Goal: Transaction & Acquisition: Book appointment/travel/reservation

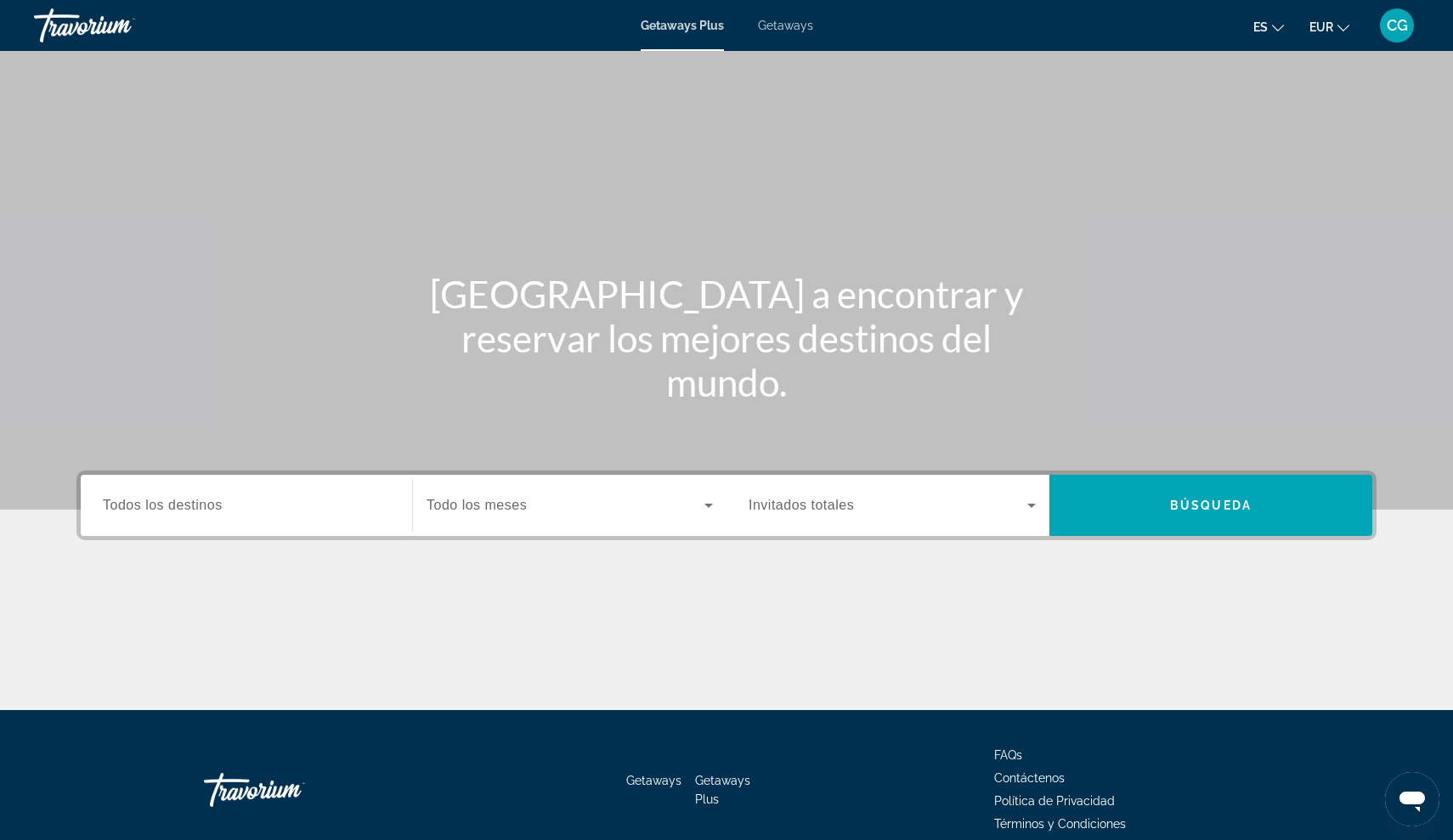
click at [768, 23] on span "Getaways" at bounding box center [785, 25] width 55 height 14
click at [137, 505] on span "Todos los destinos" at bounding box center [163, 504] width 120 height 15
click at [137, 505] on input "Destination Todos los destinos" at bounding box center [246, 505] width 287 height 20
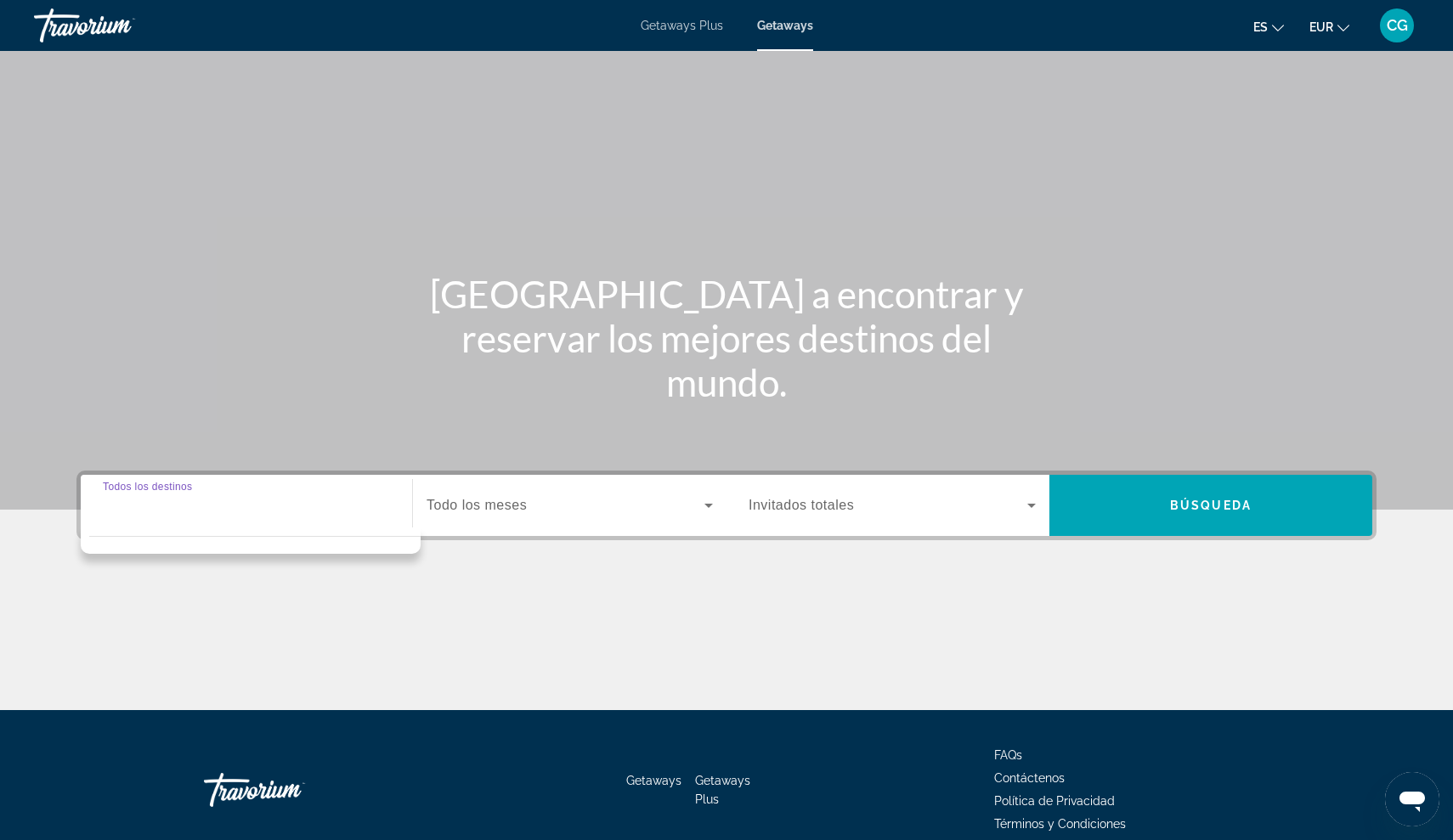
scroll to position [78, 0]
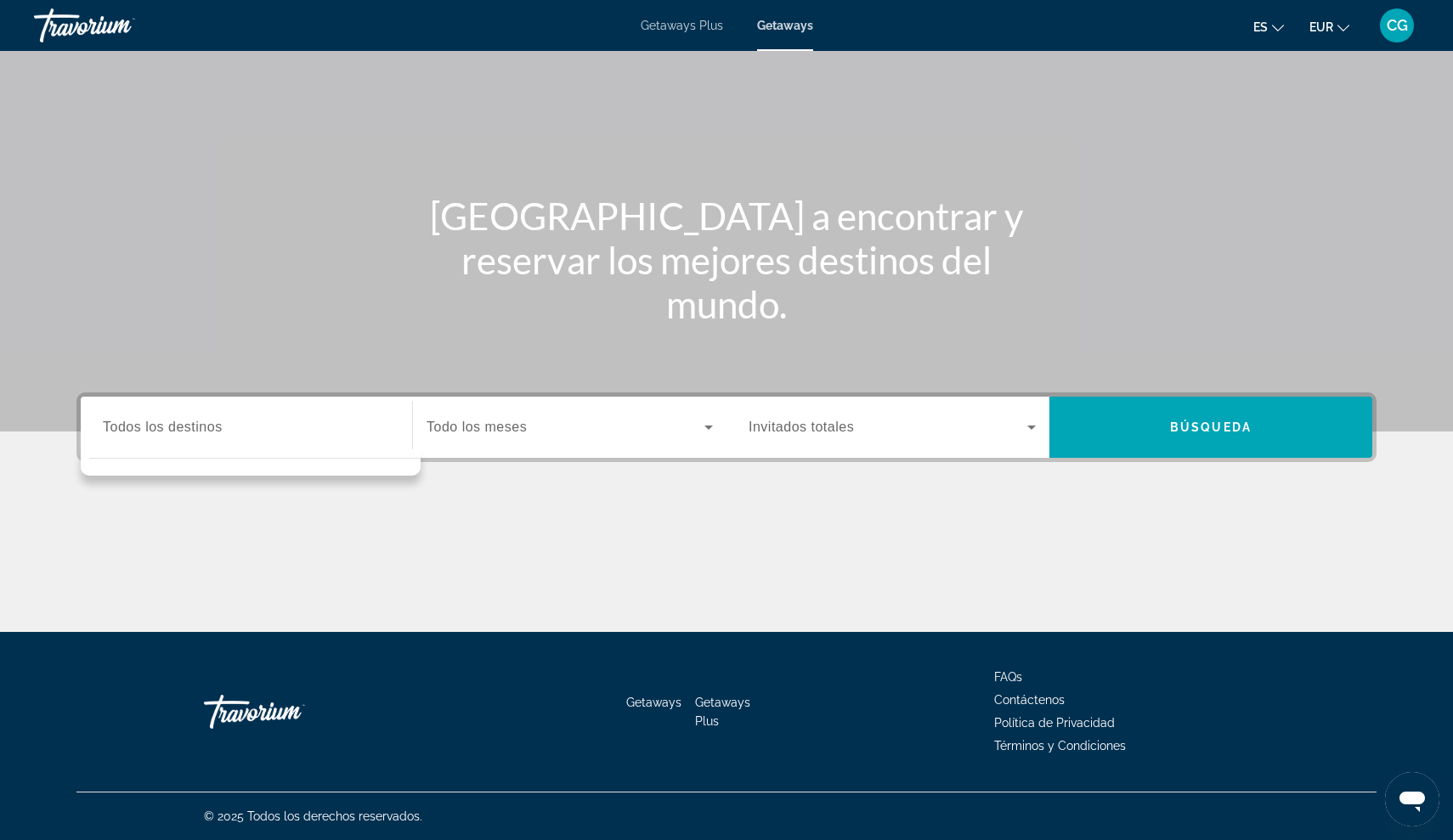
click at [124, 417] on div "Destination Todos los destinos" at bounding box center [246, 428] width 287 height 49
click at [678, 30] on span "Getaways Plus" at bounding box center [682, 25] width 83 height 14
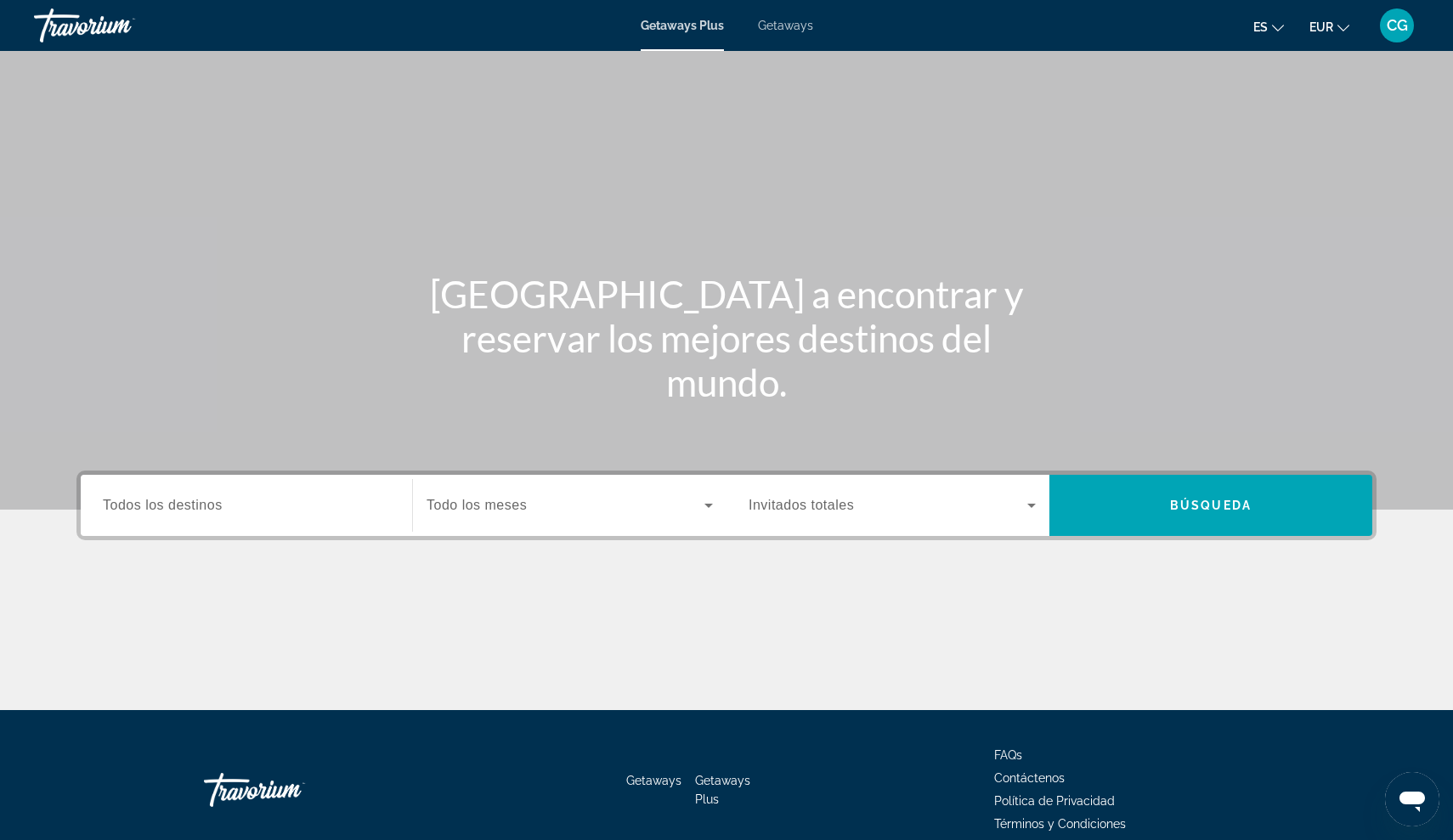
click at [119, 509] on span "Todos los destinos" at bounding box center [163, 504] width 120 height 15
click at [119, 509] on input "Destination Todos los destinos" at bounding box center [246, 505] width 287 height 20
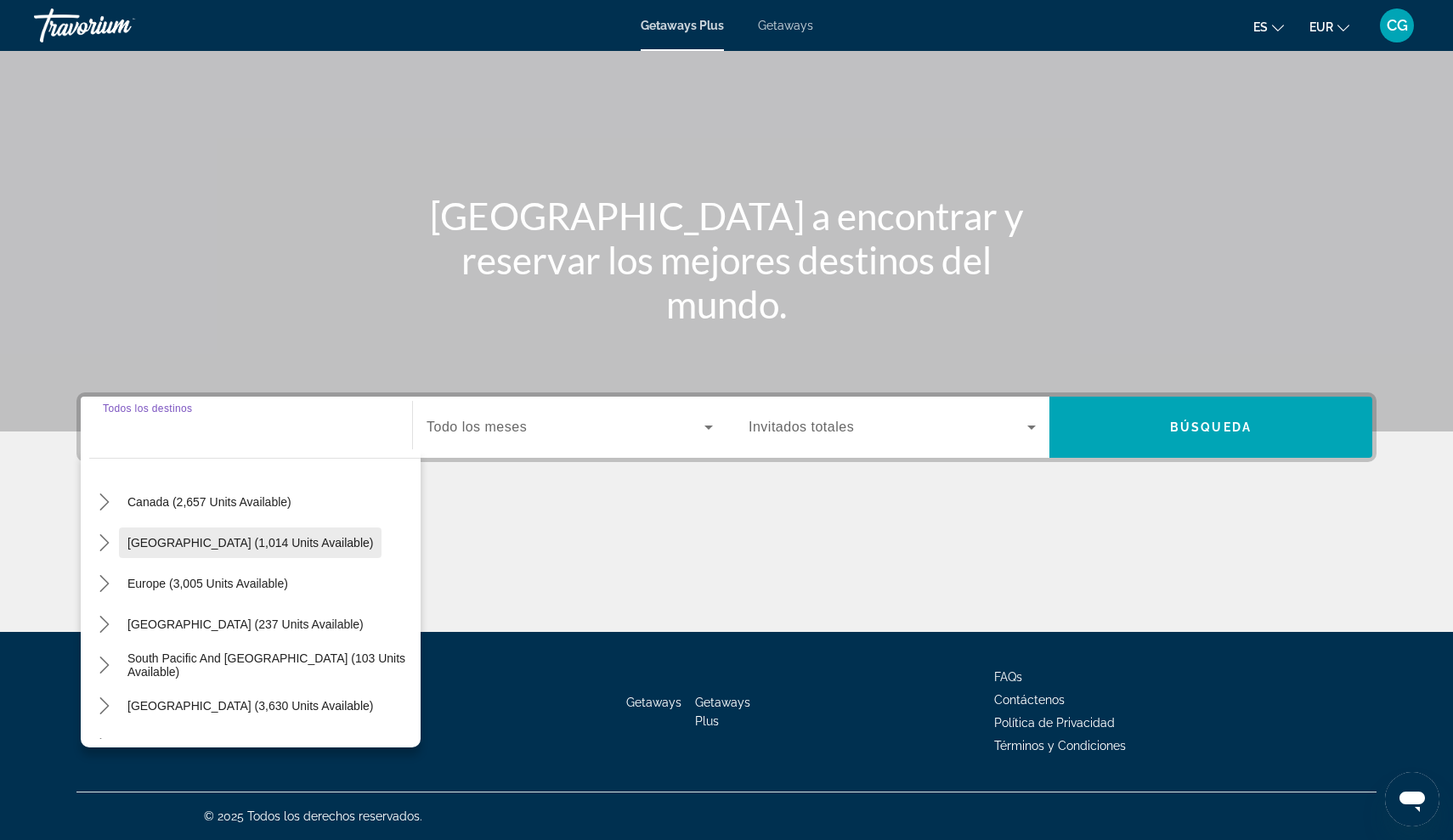
scroll to position [169, 0]
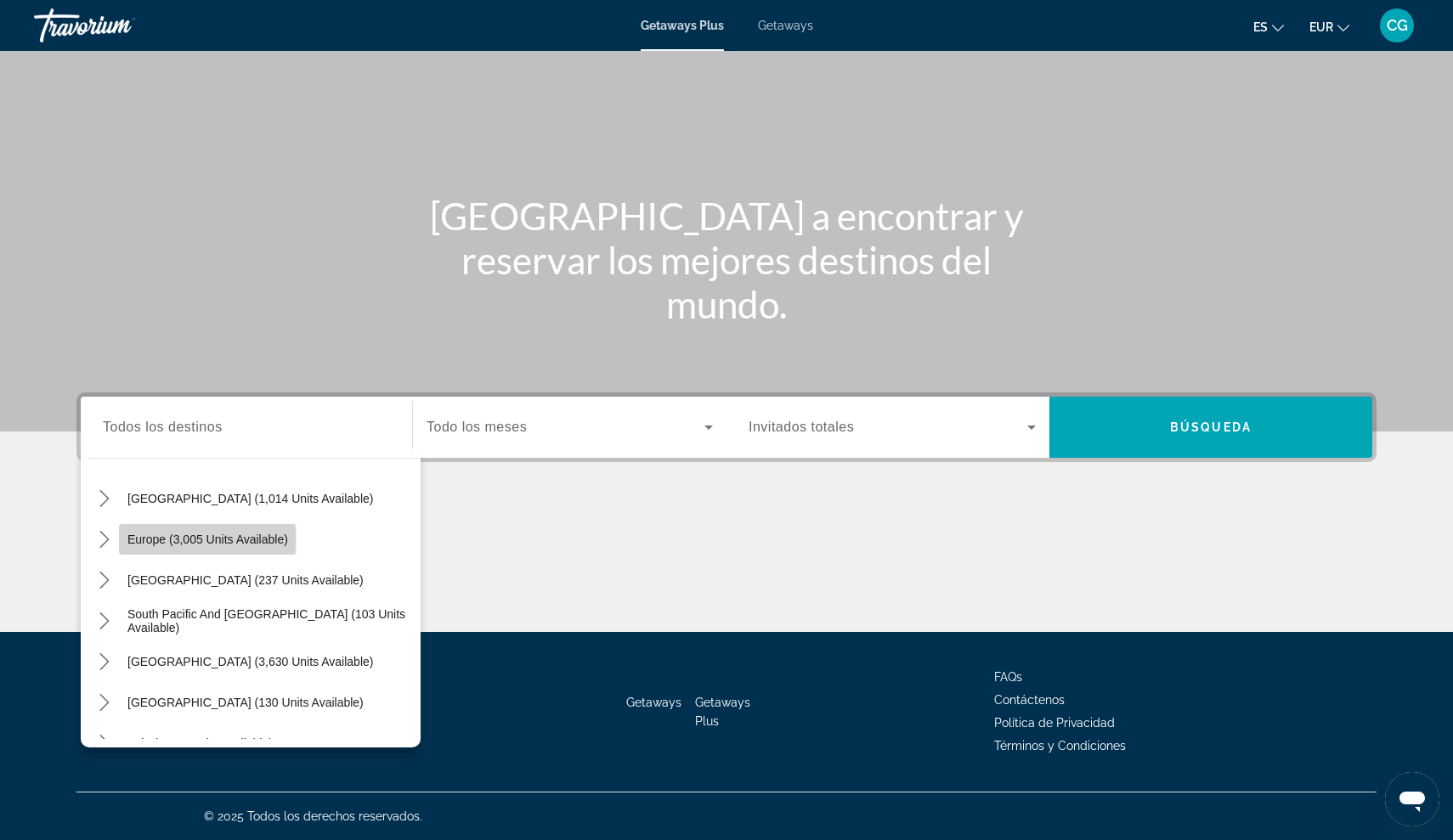
click at [128, 537] on span "Europe (3,005 units available)" at bounding box center [208, 539] width 161 height 14
type input "**********"
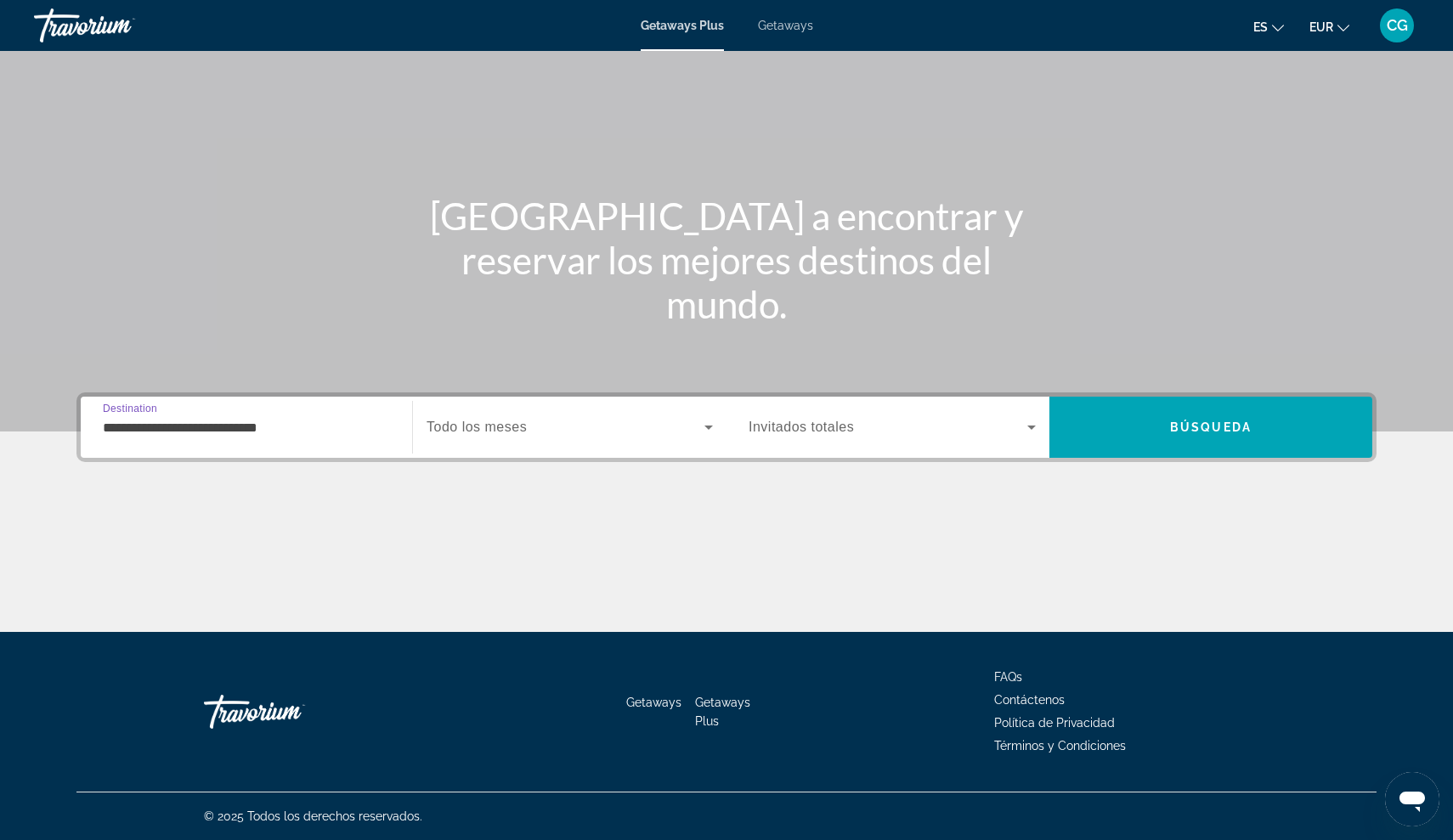
click at [1032, 423] on icon "Search widget" at bounding box center [1031, 427] width 20 height 20
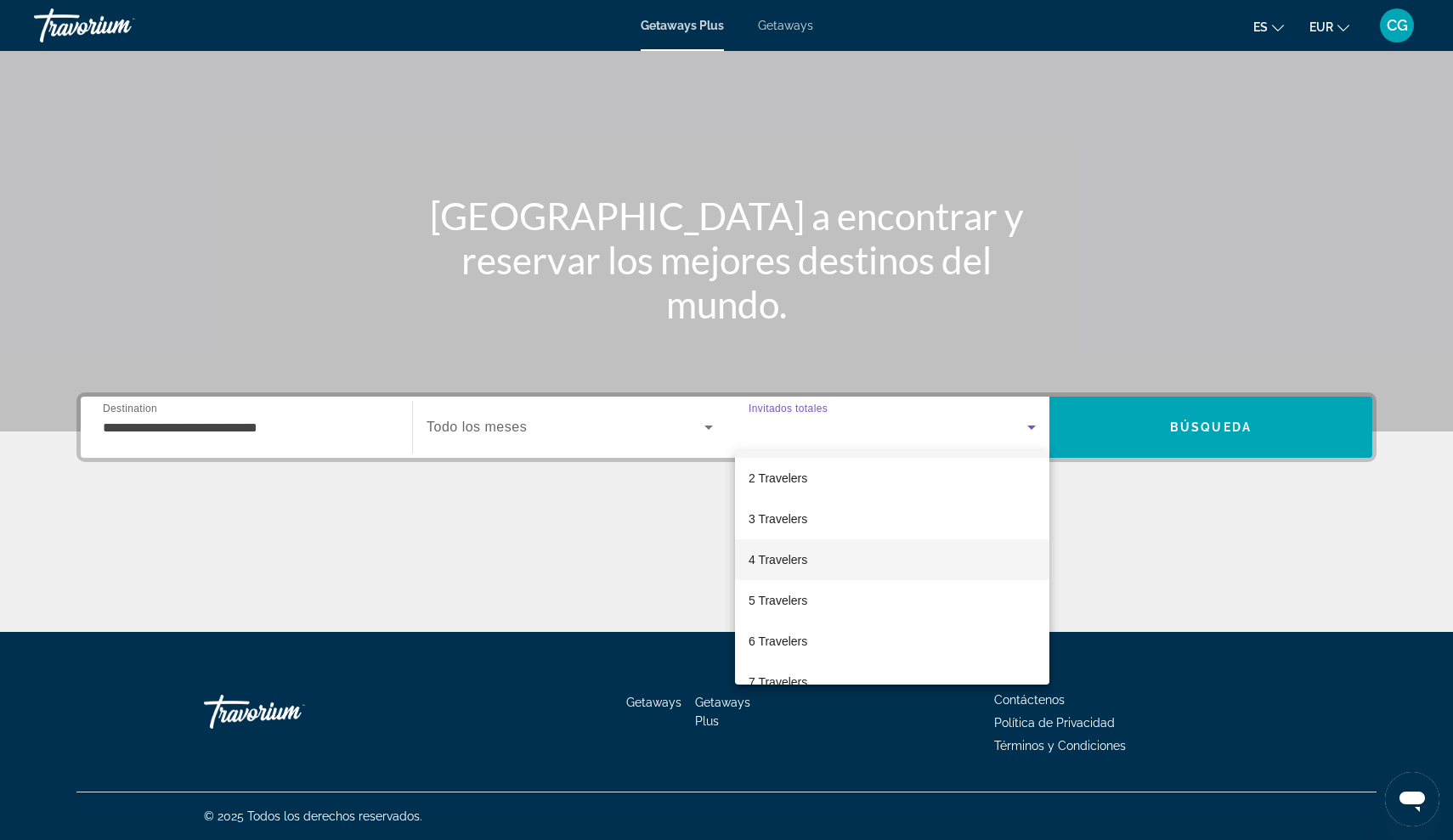
scroll to position [47, 0]
click at [829, 556] on mat-option "4 Travelers" at bounding box center [892, 553] width 314 height 41
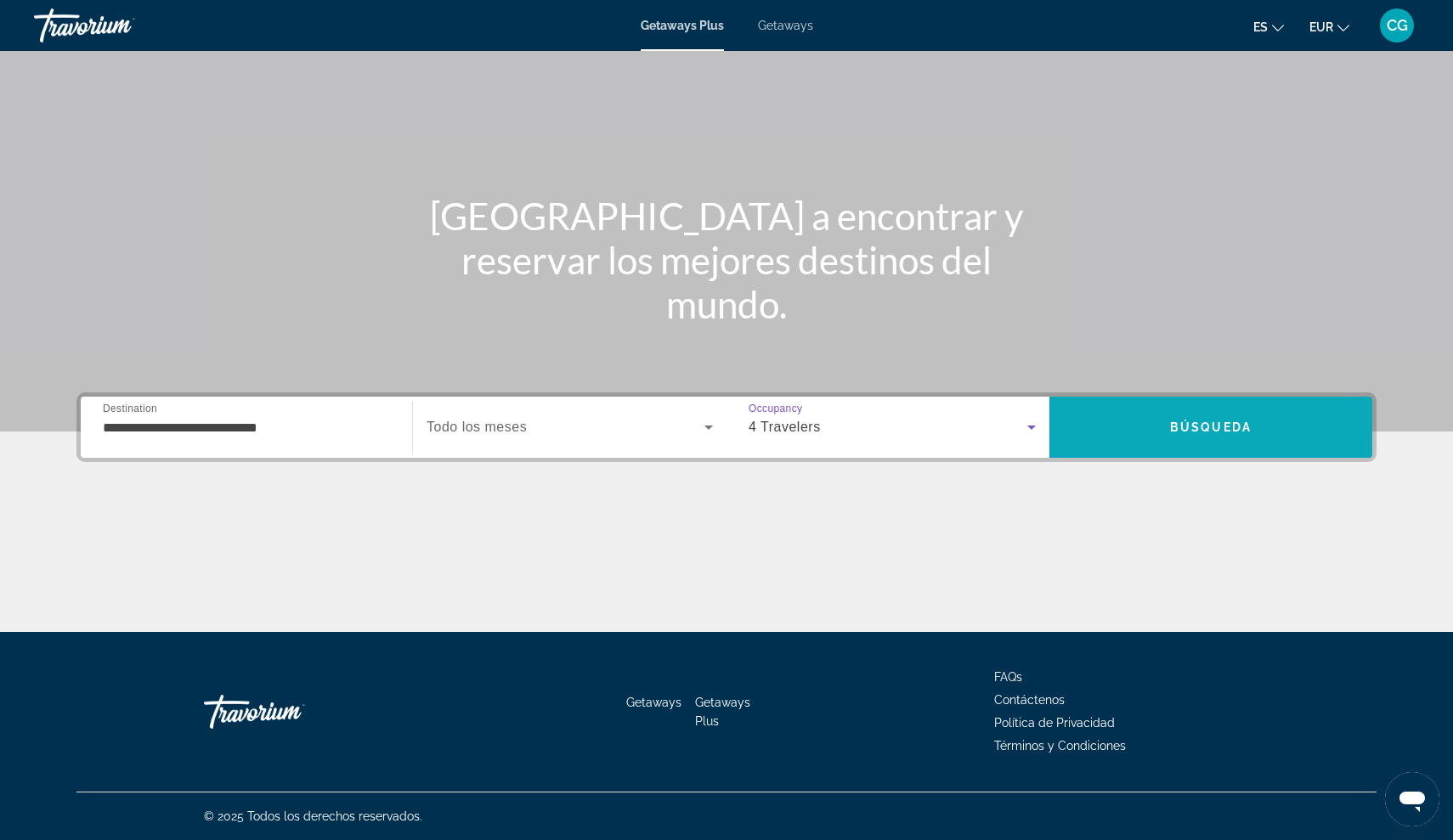
click at [1220, 420] on span "Search" at bounding box center [1210, 427] width 323 height 41
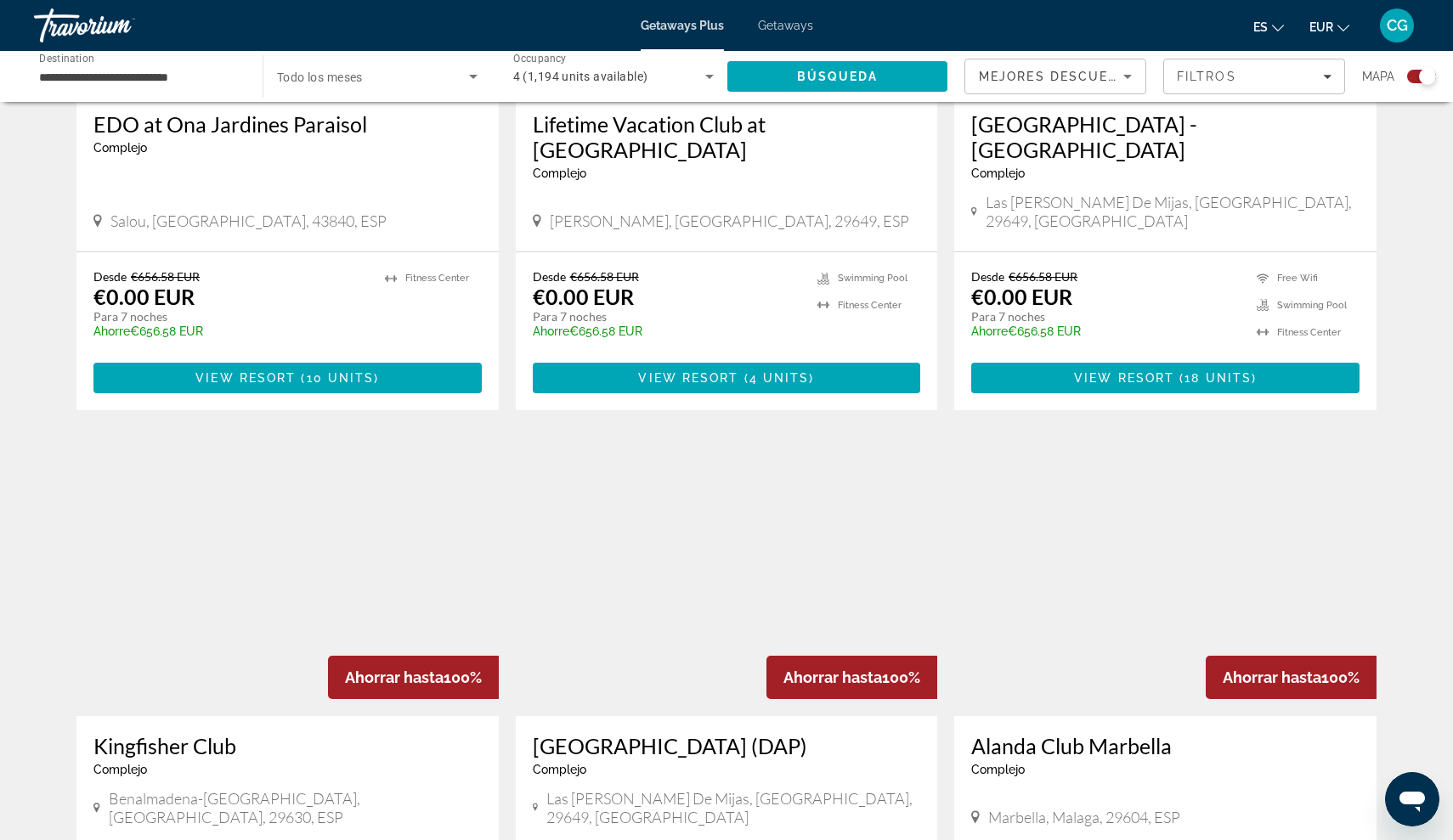
scroll to position [2064, 0]
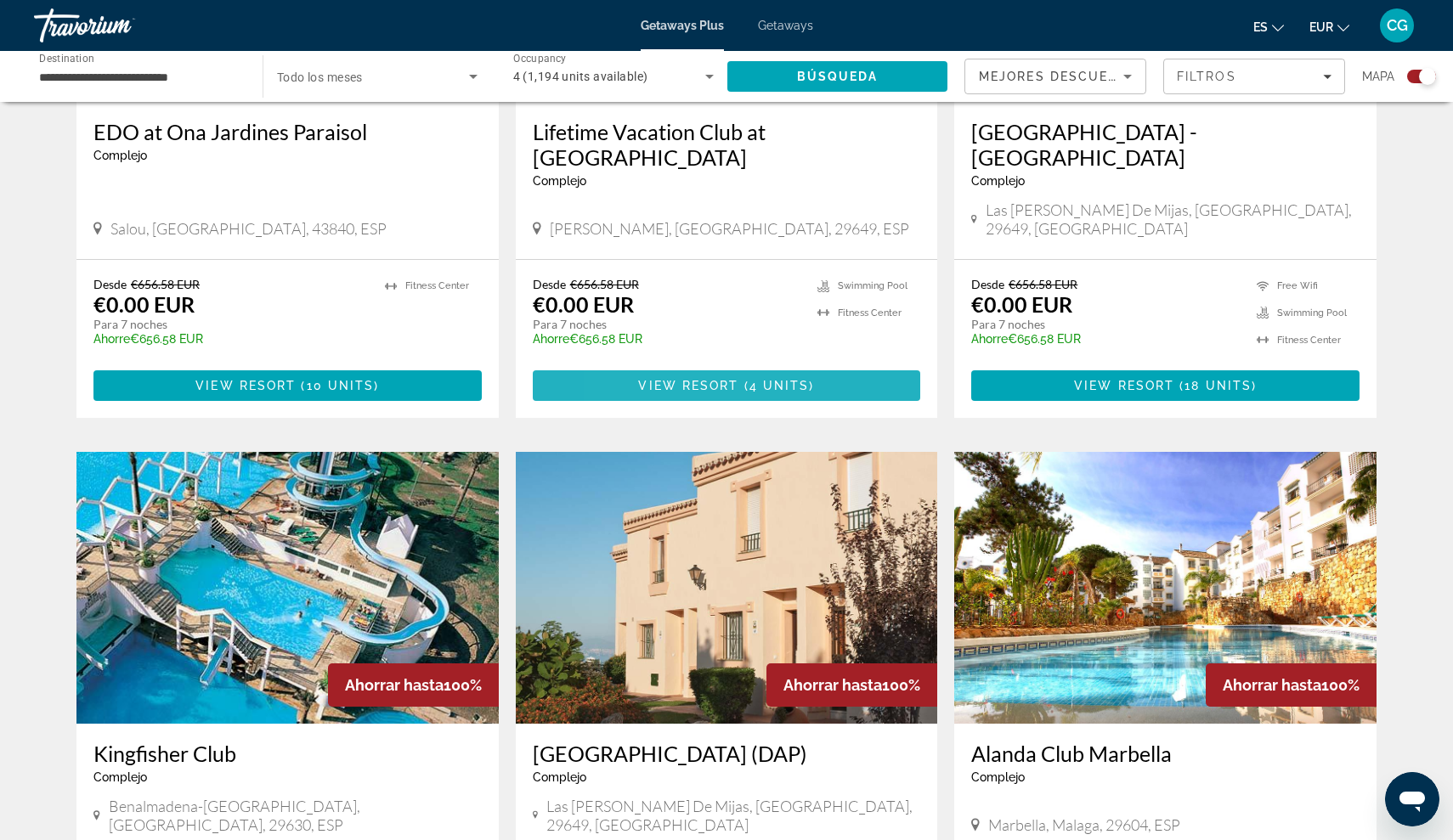
click at [644, 379] on span "View Resort" at bounding box center [688, 386] width 100 height 14
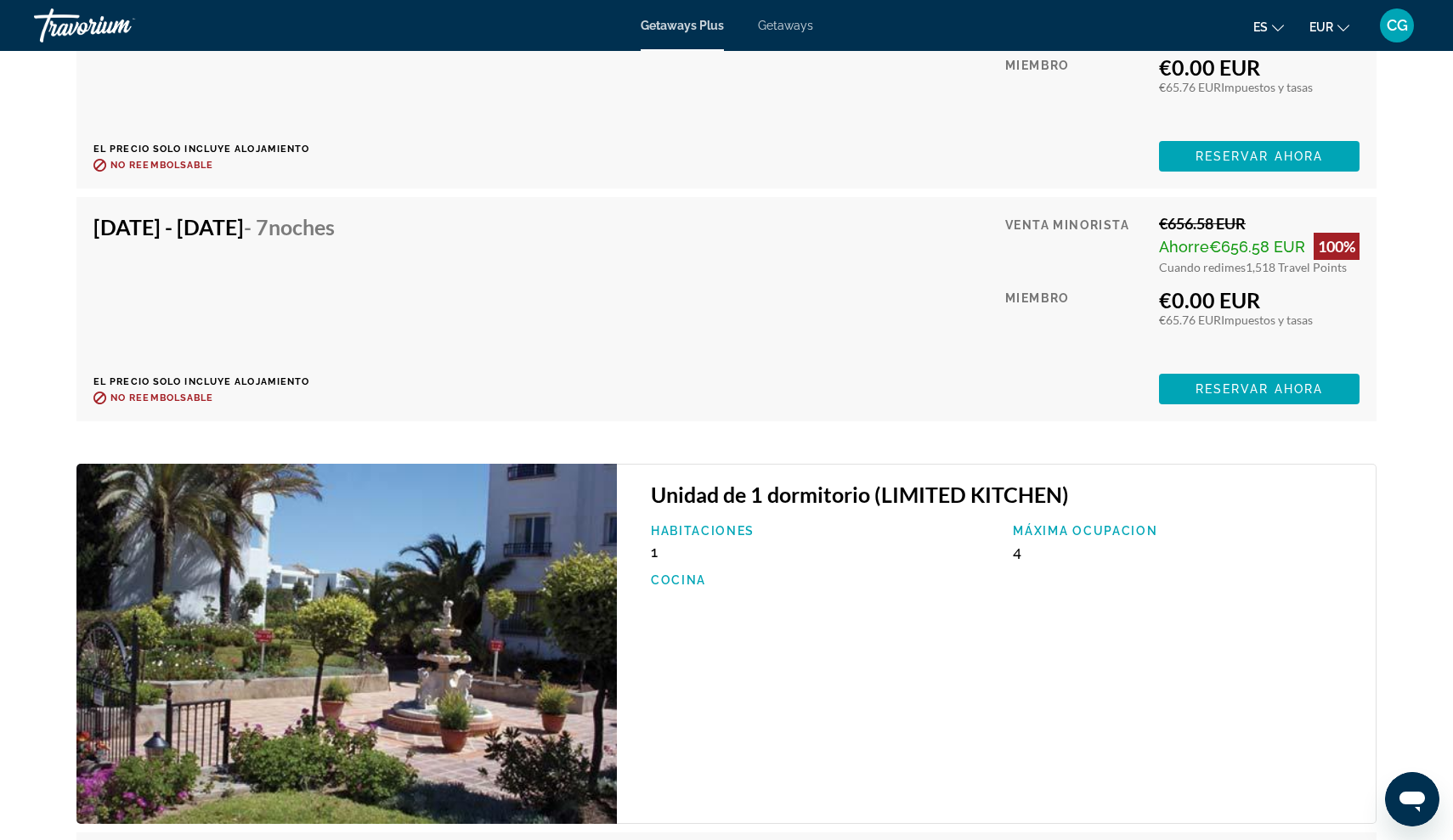
scroll to position [3149, 0]
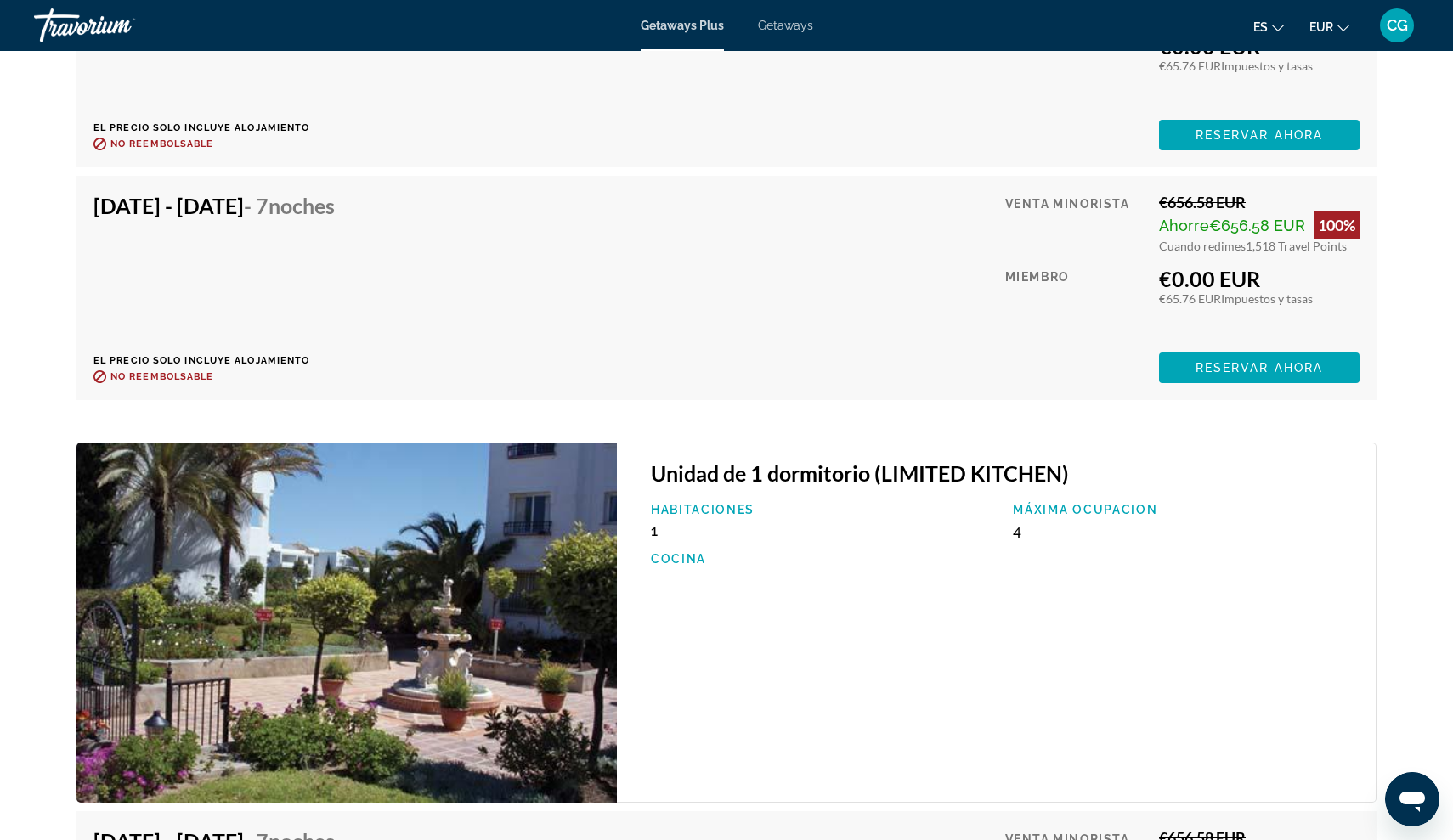
click at [1262, 362] on span "Reservar ahora" at bounding box center [1259, 368] width 128 height 14
